Goal: Information Seeking & Learning: Find specific page/section

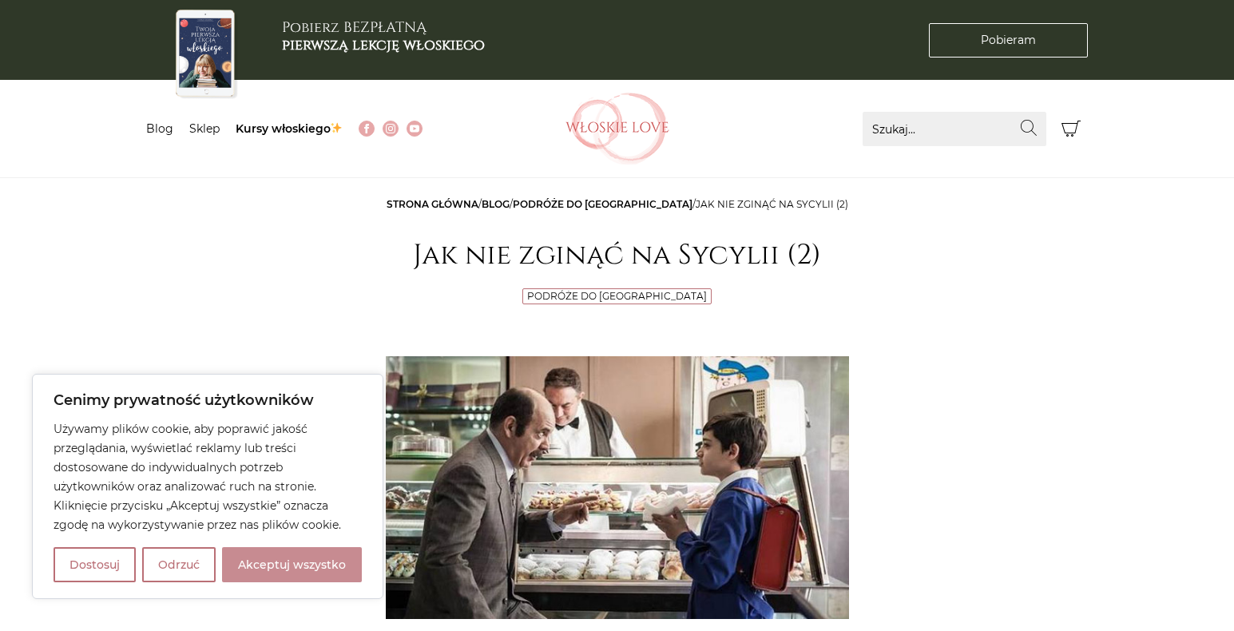
click at [325, 557] on button "Akceptuj wszystko" at bounding box center [292, 564] width 140 height 35
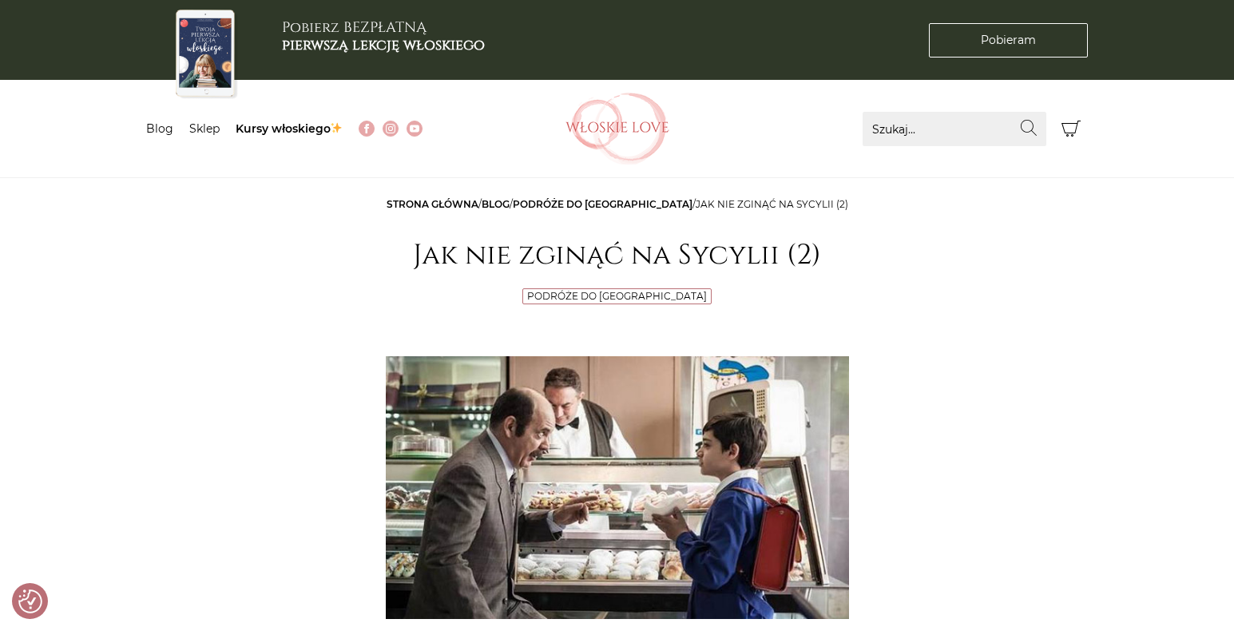
checkbox input "true"
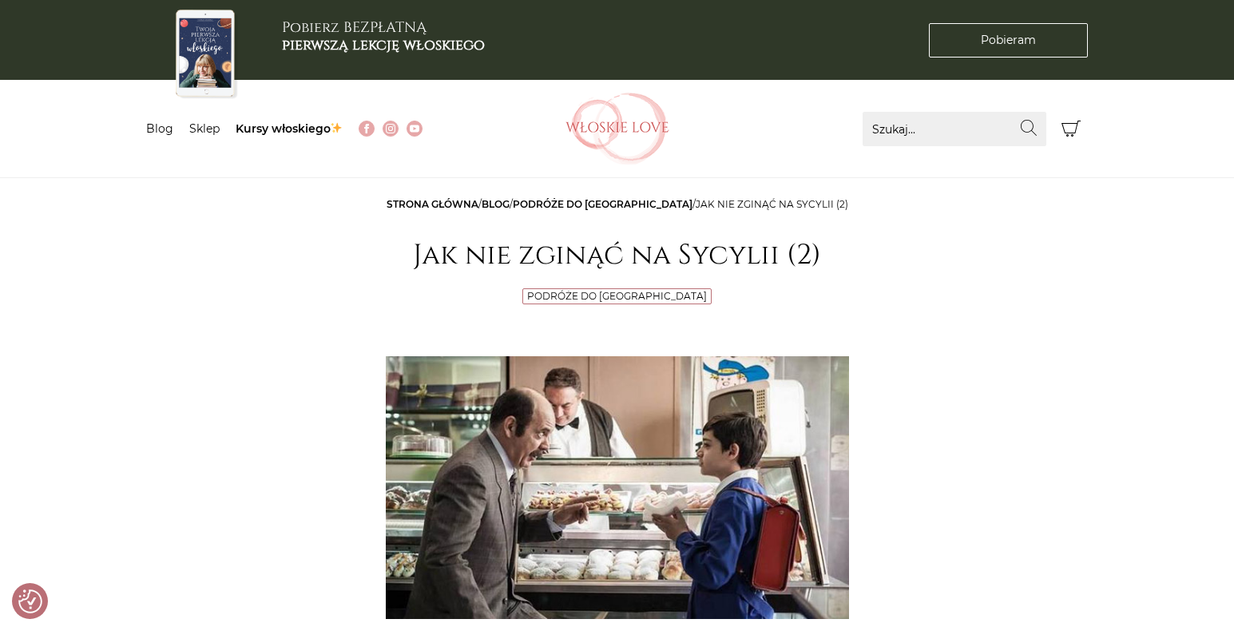
click at [641, 206] on link "Podróże do [GEOGRAPHIC_DATA]" at bounding box center [603, 204] width 180 height 12
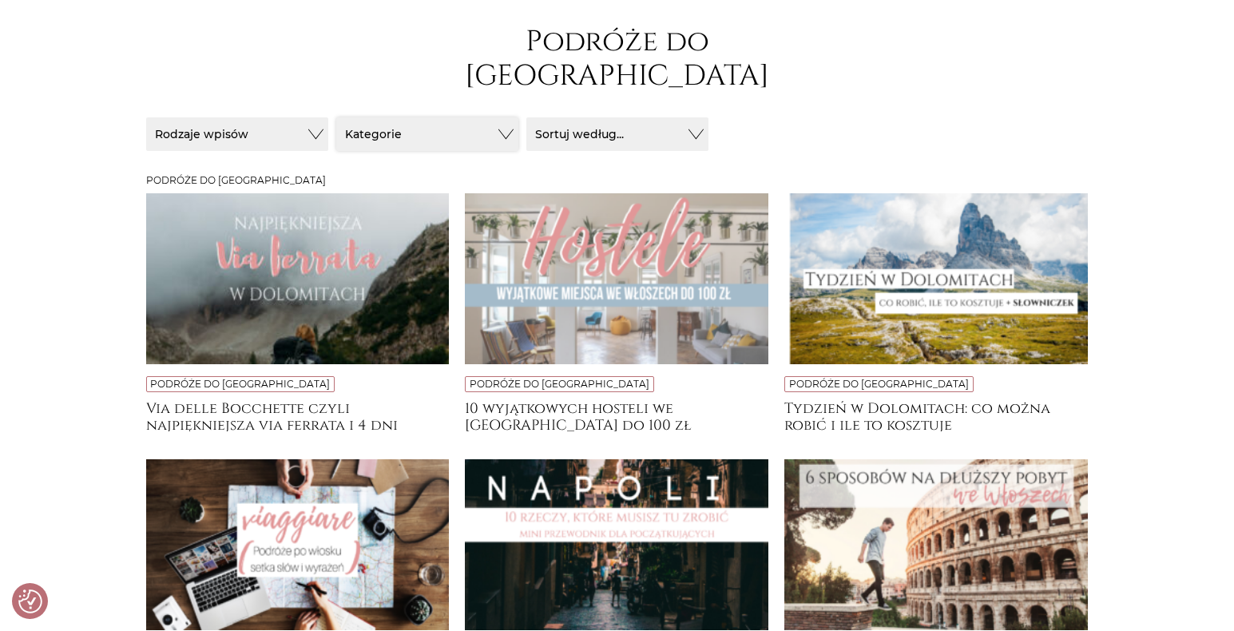
click at [372, 117] on button "Kategorie" at bounding box center [427, 134] width 182 height 34
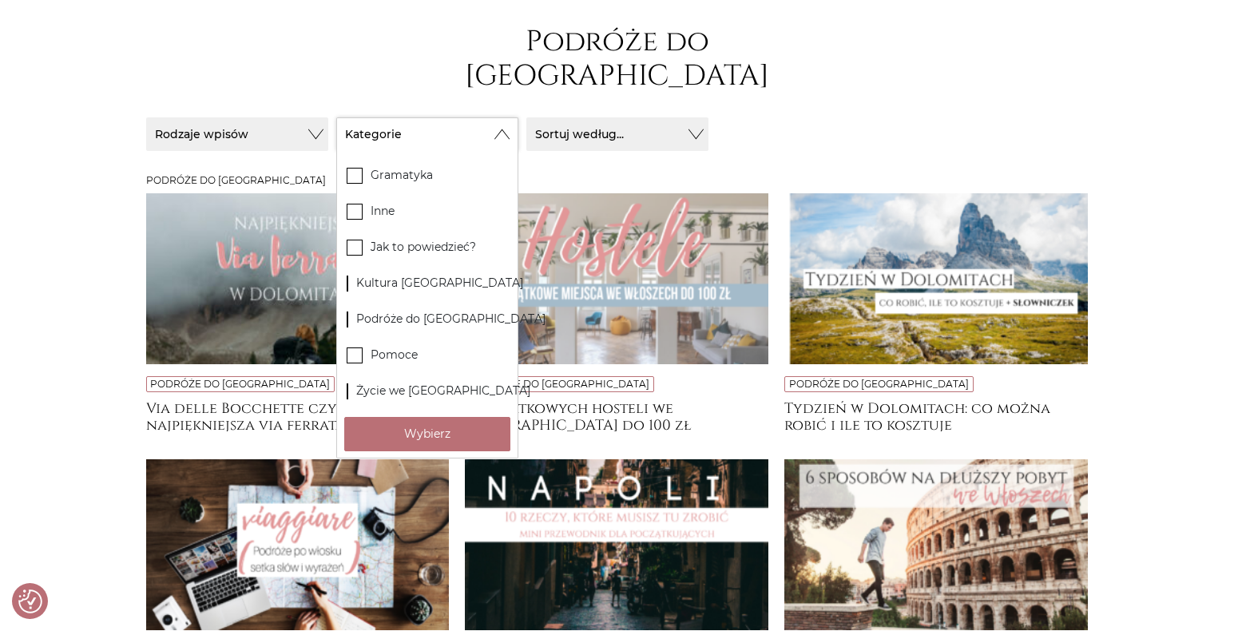
click at [450, 117] on button "Kategorie" at bounding box center [427, 134] width 182 height 34
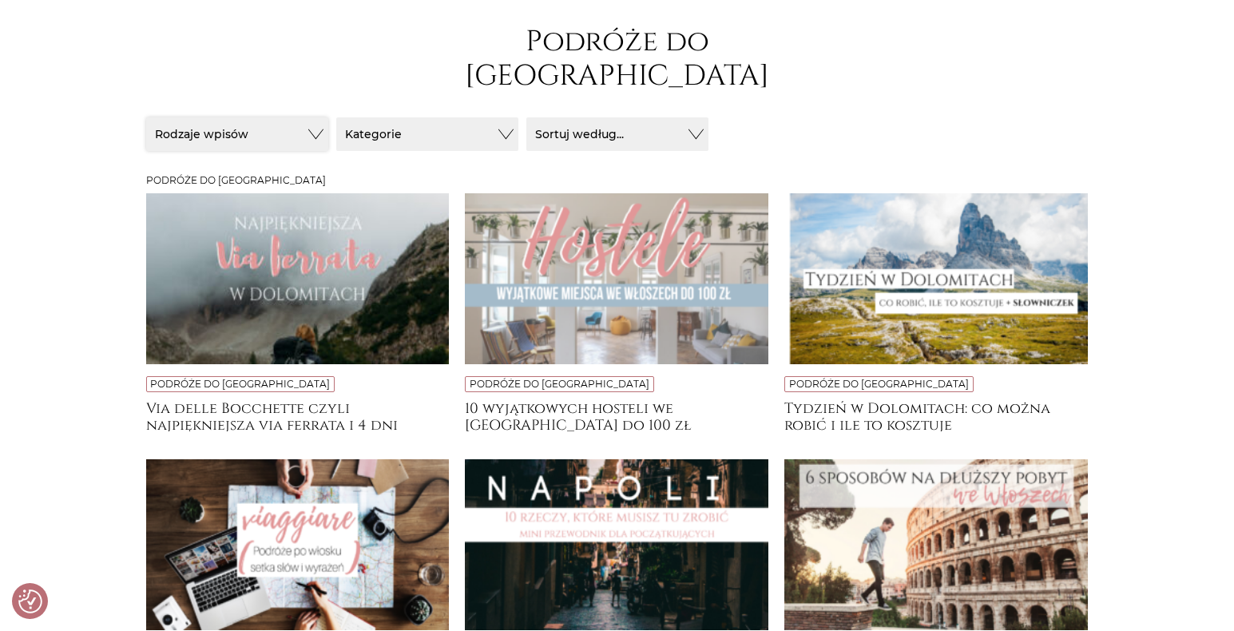
click at [318, 117] on button "Rodzaje wpisów" at bounding box center [237, 134] width 182 height 34
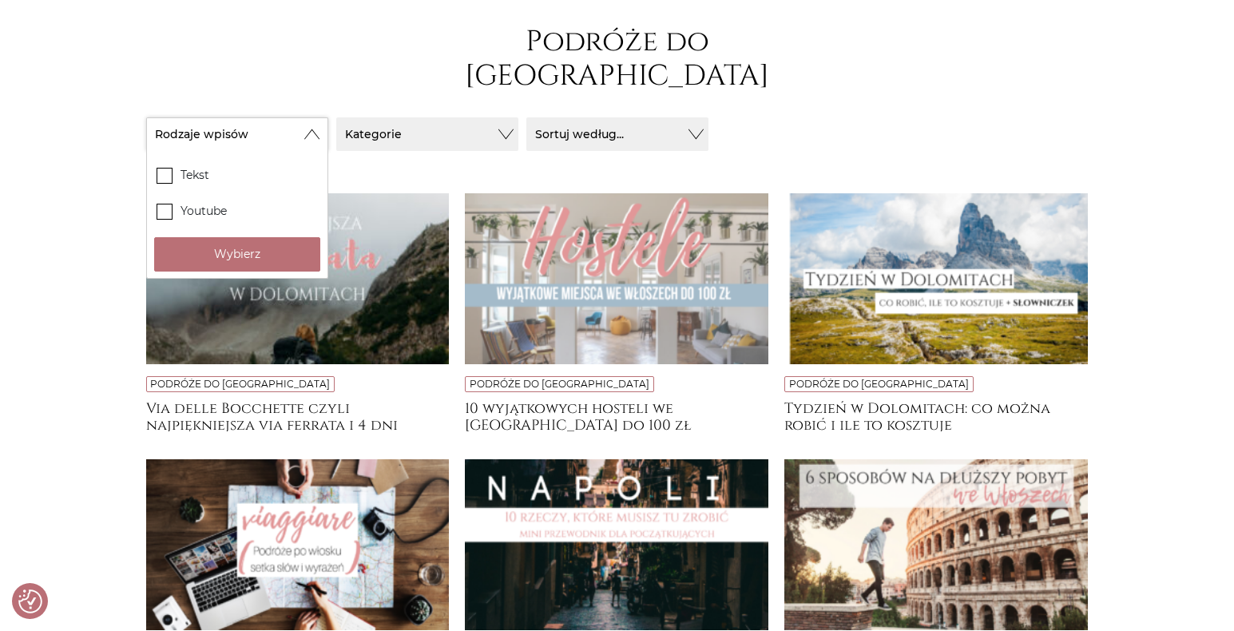
click at [318, 117] on button "Rodzaje wpisów" at bounding box center [237, 134] width 182 height 34
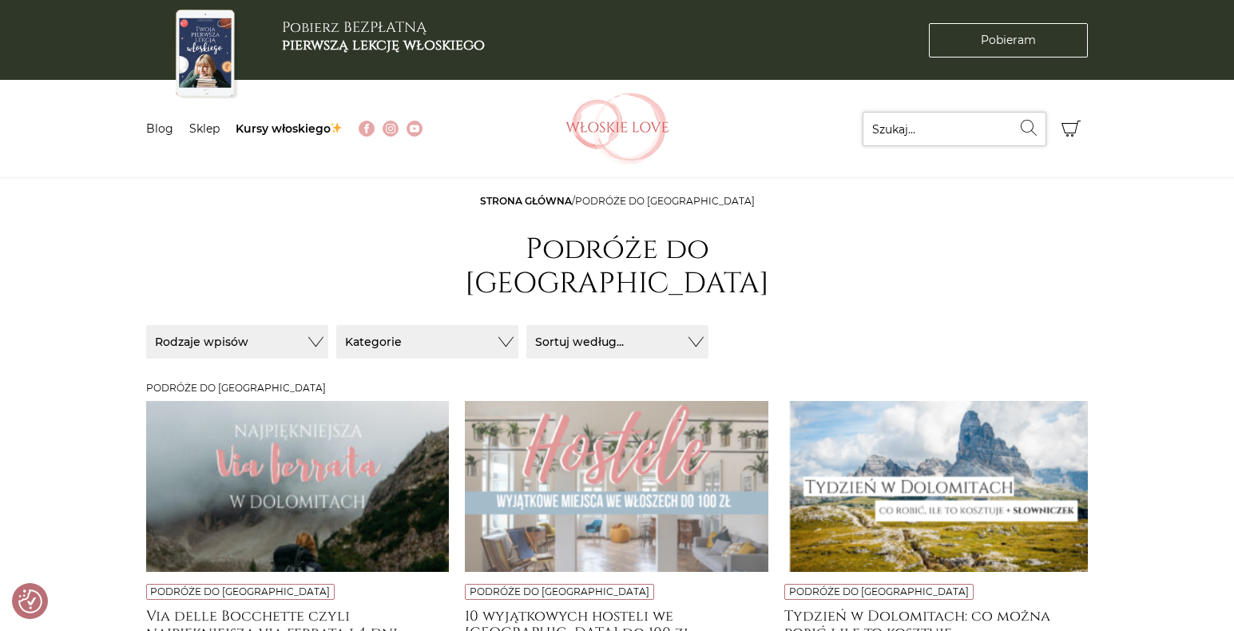
click at [905, 125] on input "Szukaj..." at bounding box center [955, 129] width 184 height 34
type input "sycylia"
click at [1012, 112] on button "Wyszukaj" at bounding box center [1029, 128] width 34 height 32
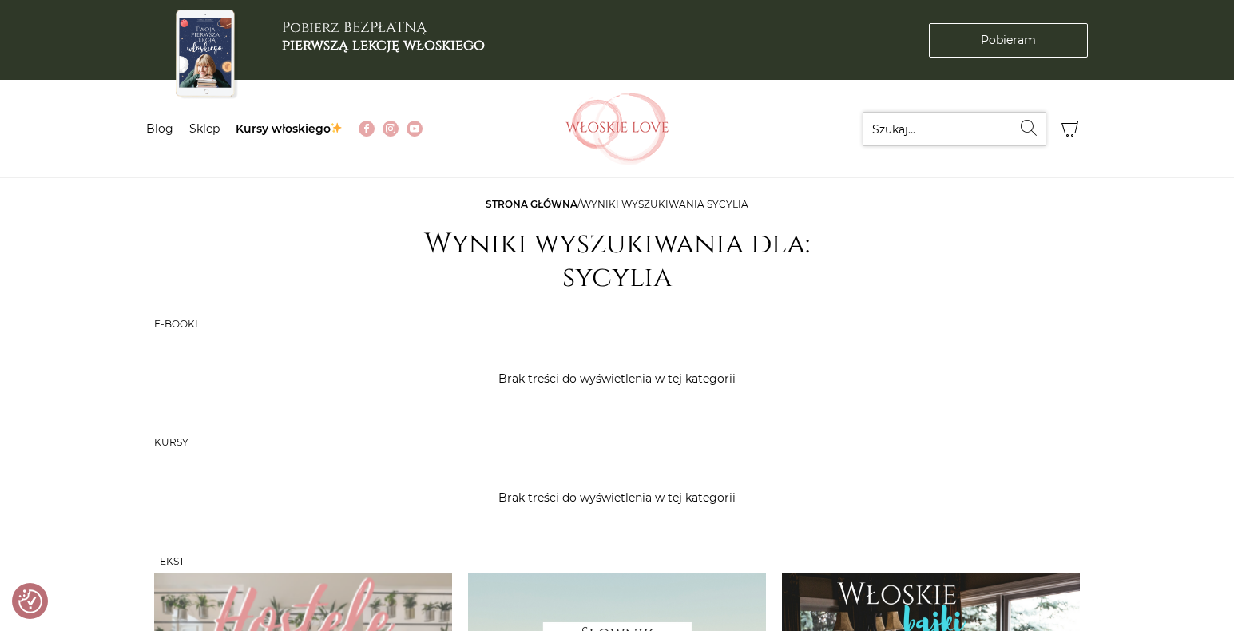
click at [898, 136] on input "Szukaj..." at bounding box center [955, 129] width 184 height 34
type input "jak n e zgińąć na sycylii"
click at [1012, 112] on button "Wyszukaj" at bounding box center [1029, 128] width 34 height 32
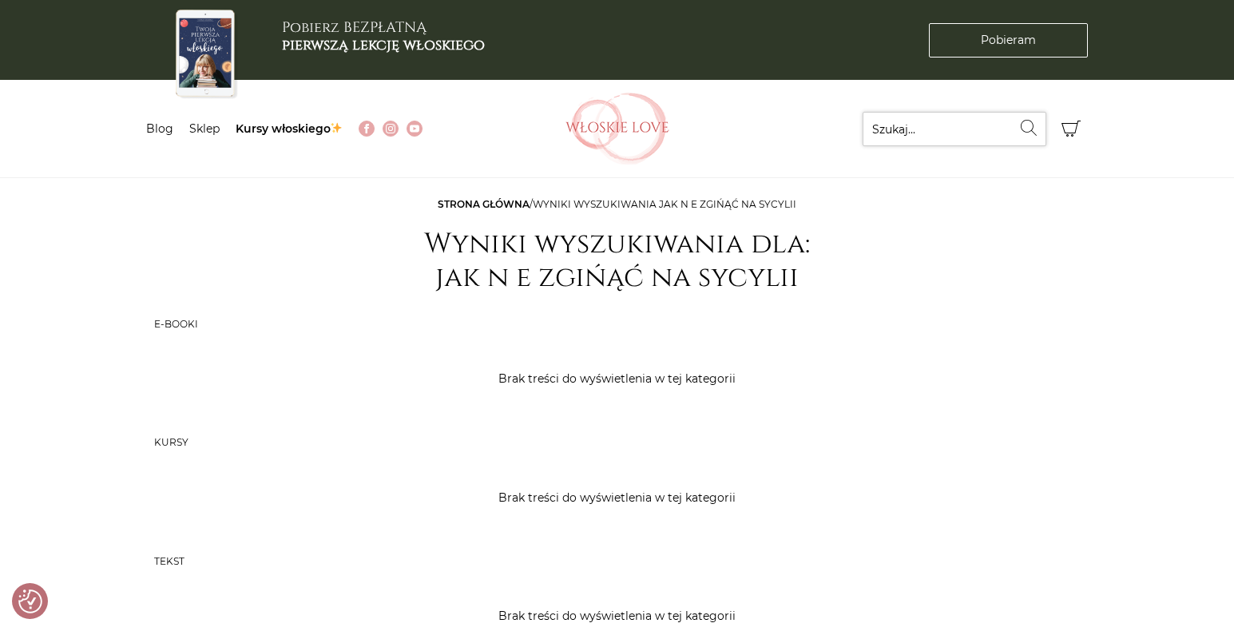
click at [943, 118] on input "Szukaj..." at bounding box center [955, 129] width 184 height 34
type input "j"
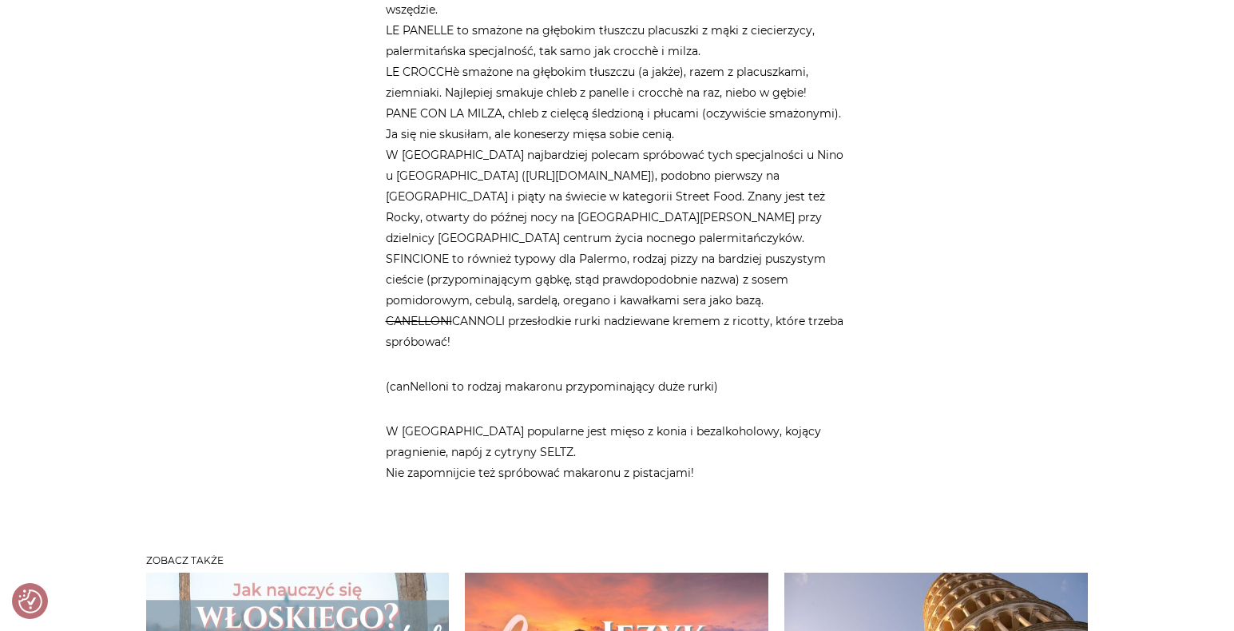
scroll to position [1613, 0]
